Goal: Browse casually

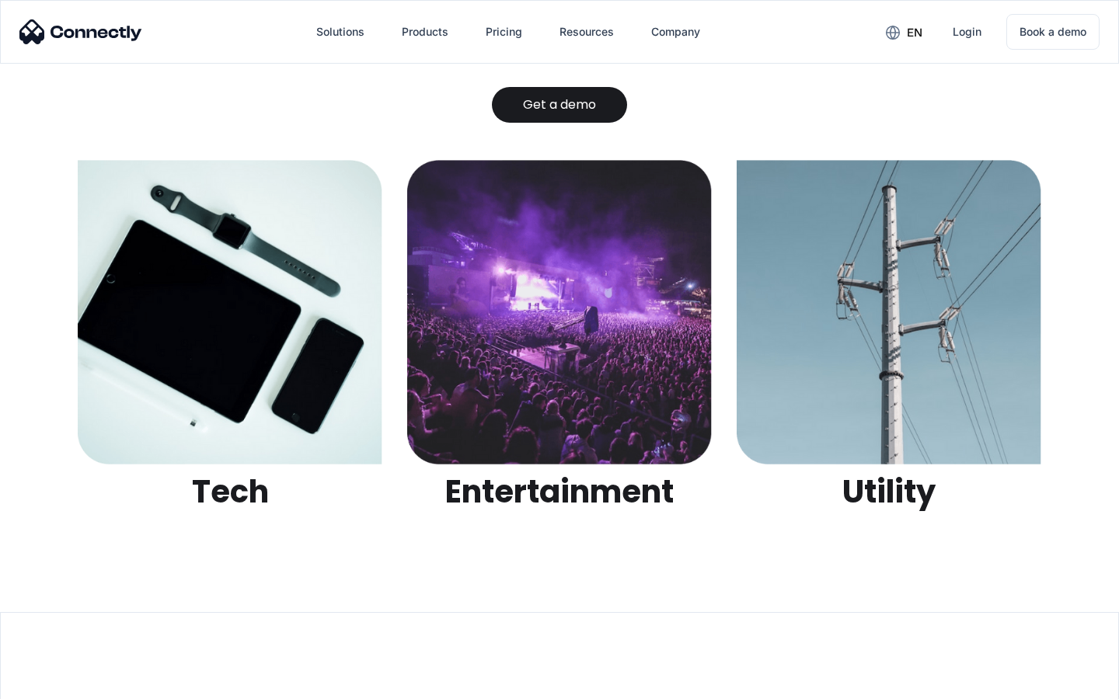
scroll to position [4901, 0]
